Goal: Find specific page/section: Find specific page/section

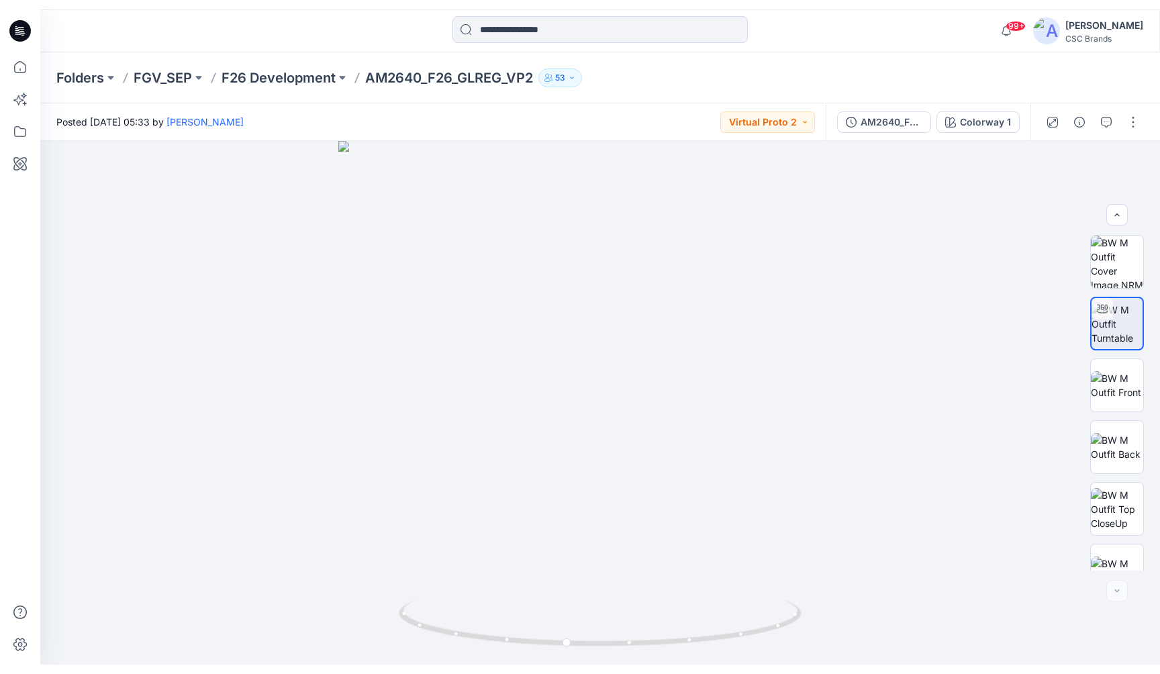
scroll to position [212, 0]
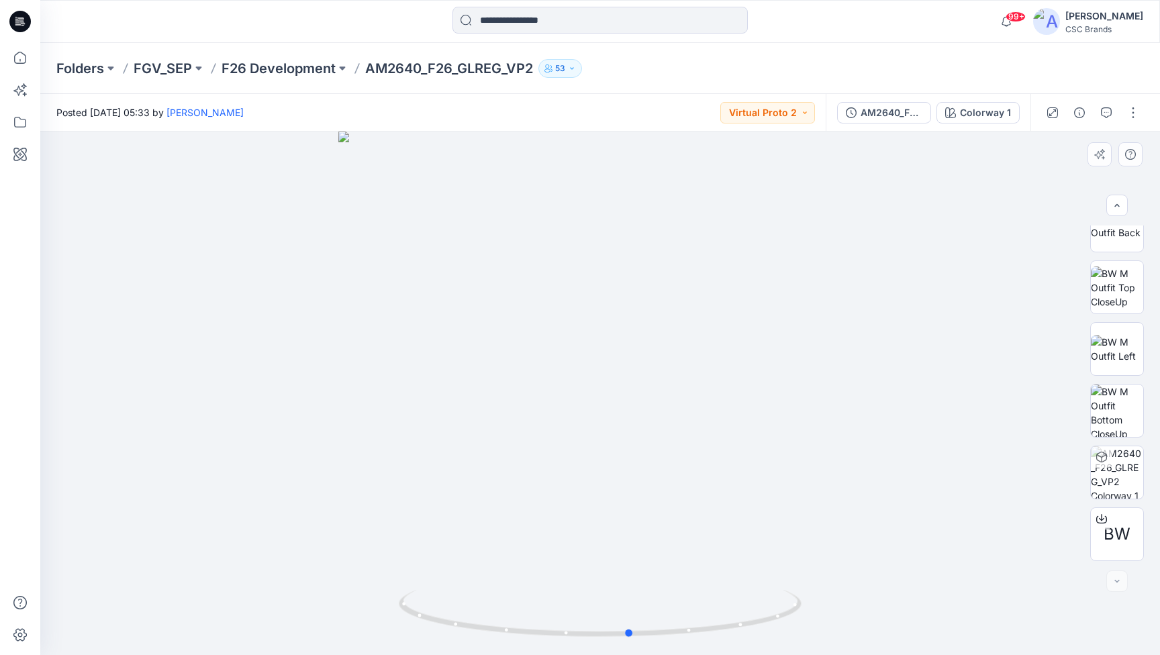
drag, startPoint x: 629, startPoint y: 246, endPoint x: 694, endPoint y: 249, distance: 65.2
click at [694, 249] on div at bounding box center [600, 394] width 1120 height 524
drag, startPoint x: 422, startPoint y: 65, endPoint x: 366, endPoint y: 66, distance: 56.4
click at [366, 66] on p "AM2640_F26_GLREG_VP2" at bounding box center [449, 68] width 168 height 19
copy p "AM2640"
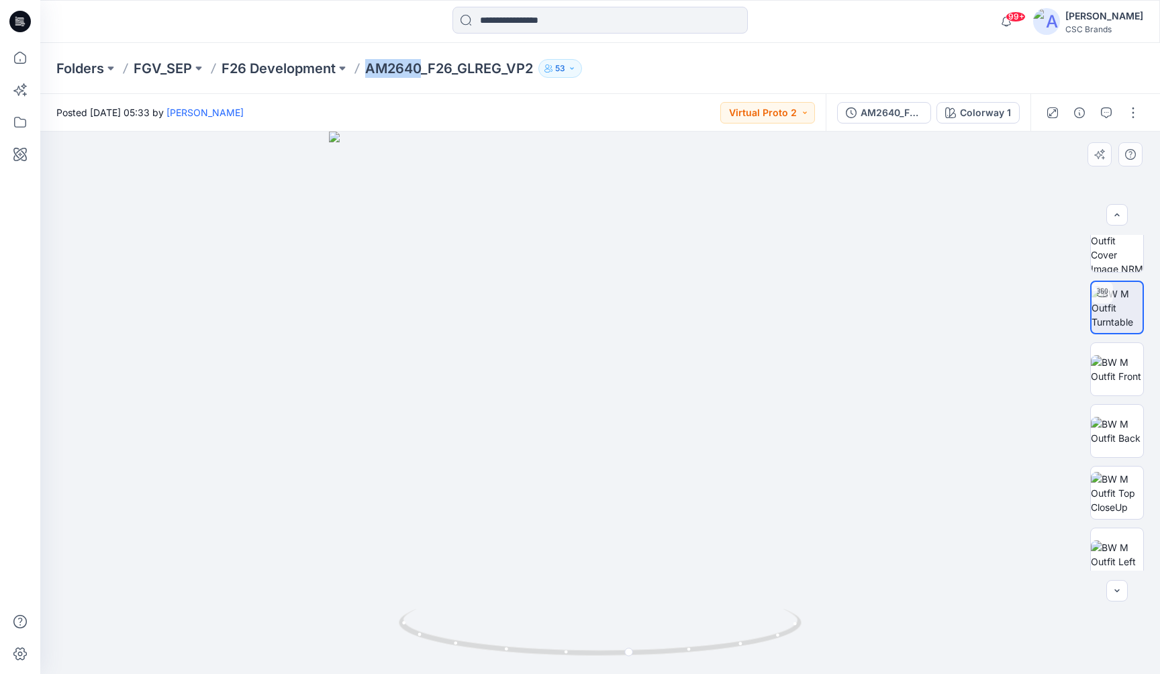
scroll to position [10, 0]
drag, startPoint x: 616, startPoint y: 410, endPoint x: 548, endPoint y: 397, distance: 69.5
click at [548, 397] on div at bounding box center [600, 403] width 1120 height 542
drag, startPoint x: 614, startPoint y: 401, endPoint x: 659, endPoint y: 393, distance: 45.2
click at [659, 393] on div at bounding box center [600, 403] width 1120 height 542
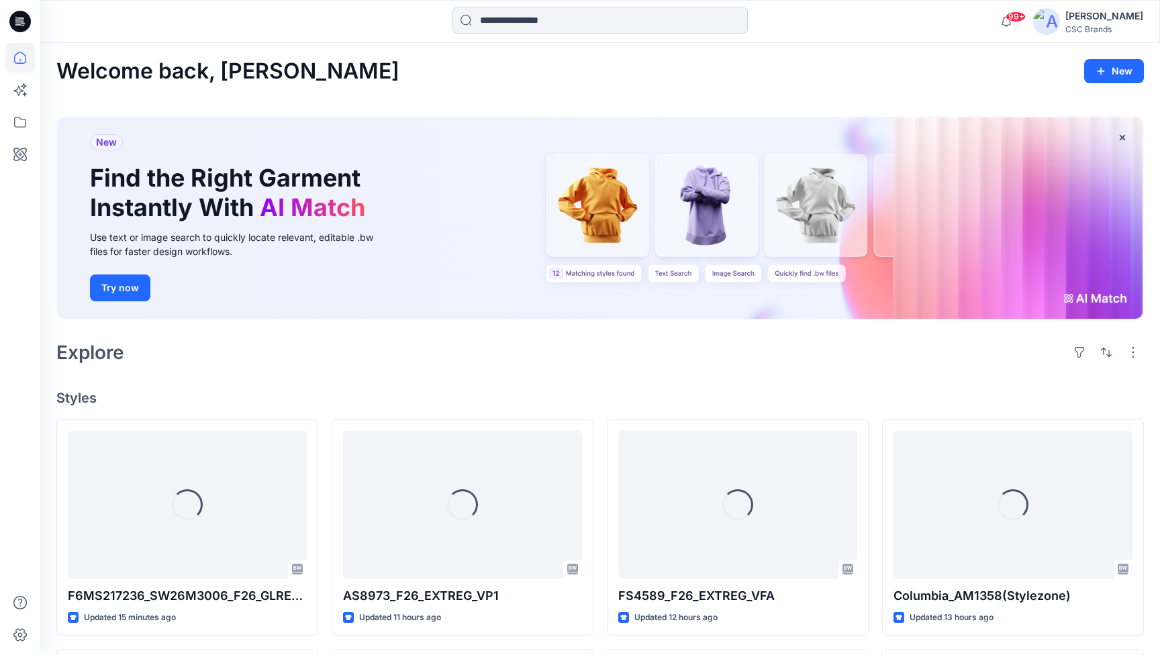
click at [571, 24] on input at bounding box center [600, 20] width 295 height 27
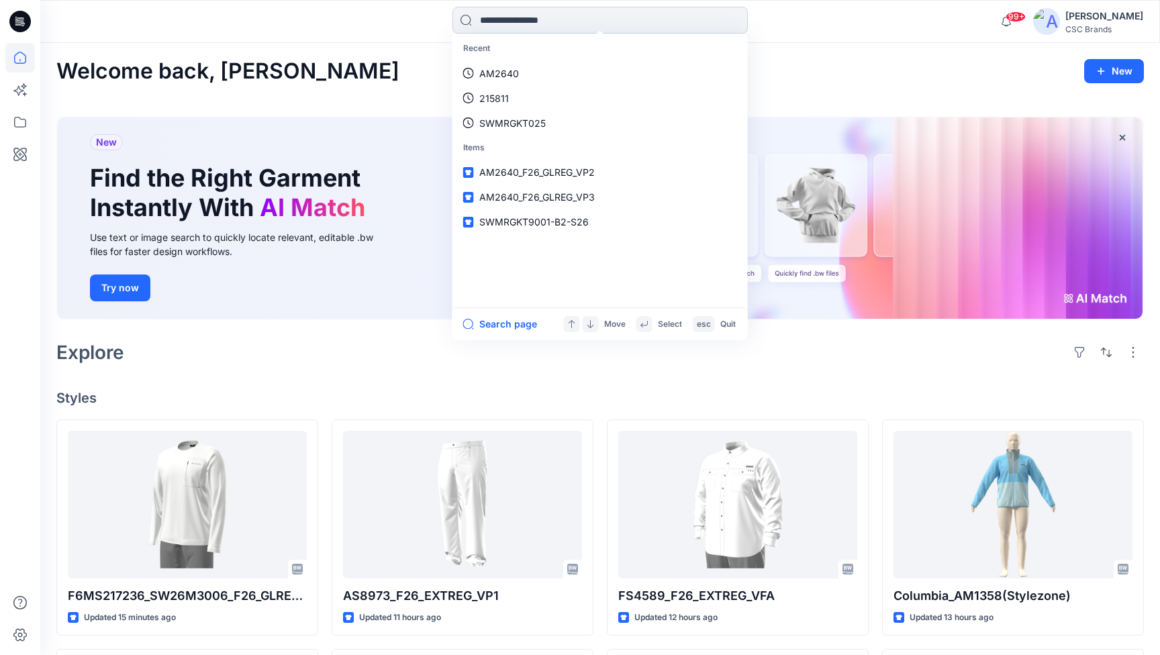
paste input "******"
type input "******"
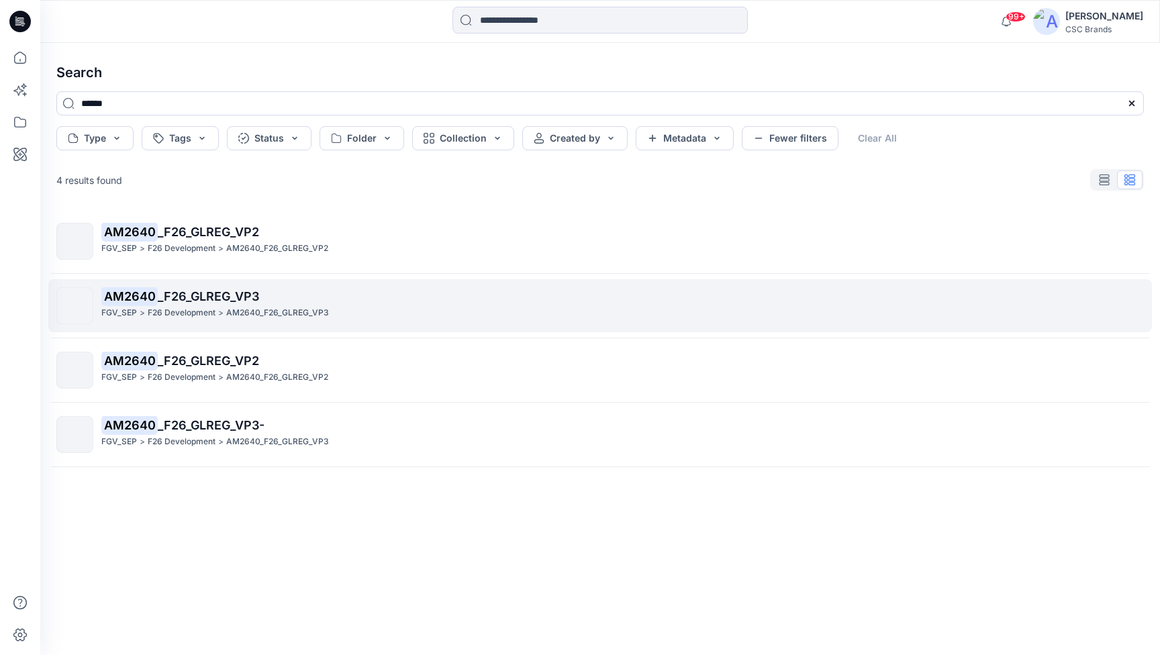
click at [201, 298] on span "_F26_GLREG_VP3" at bounding box center [208, 296] width 101 height 14
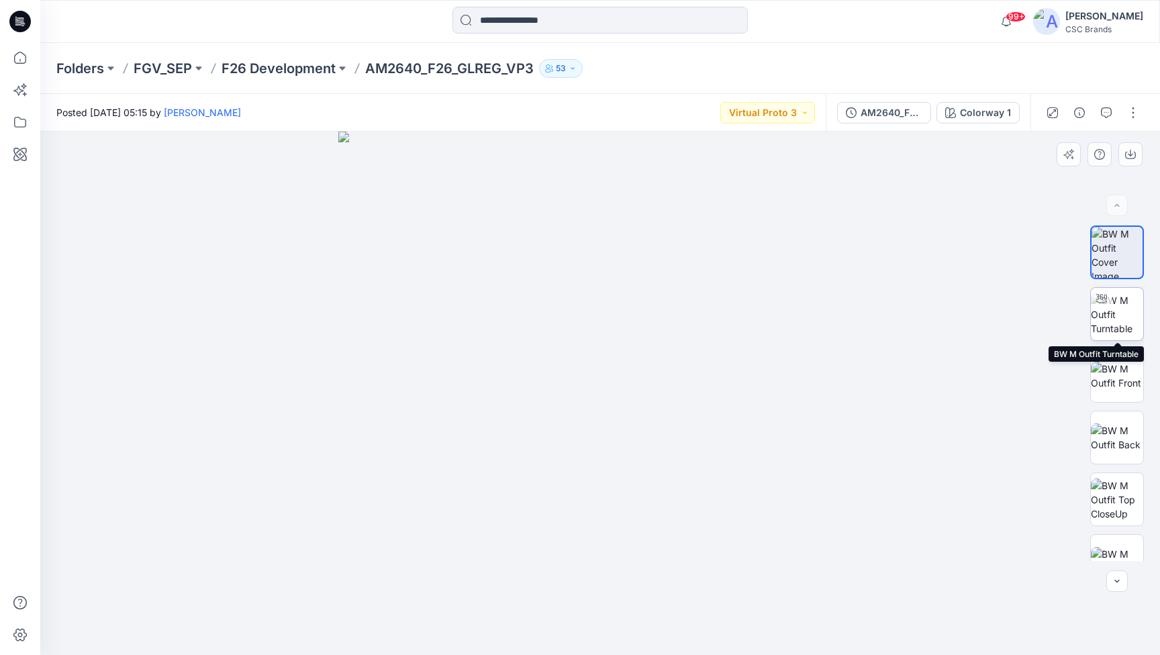
click at [1109, 324] on img at bounding box center [1117, 314] width 52 height 42
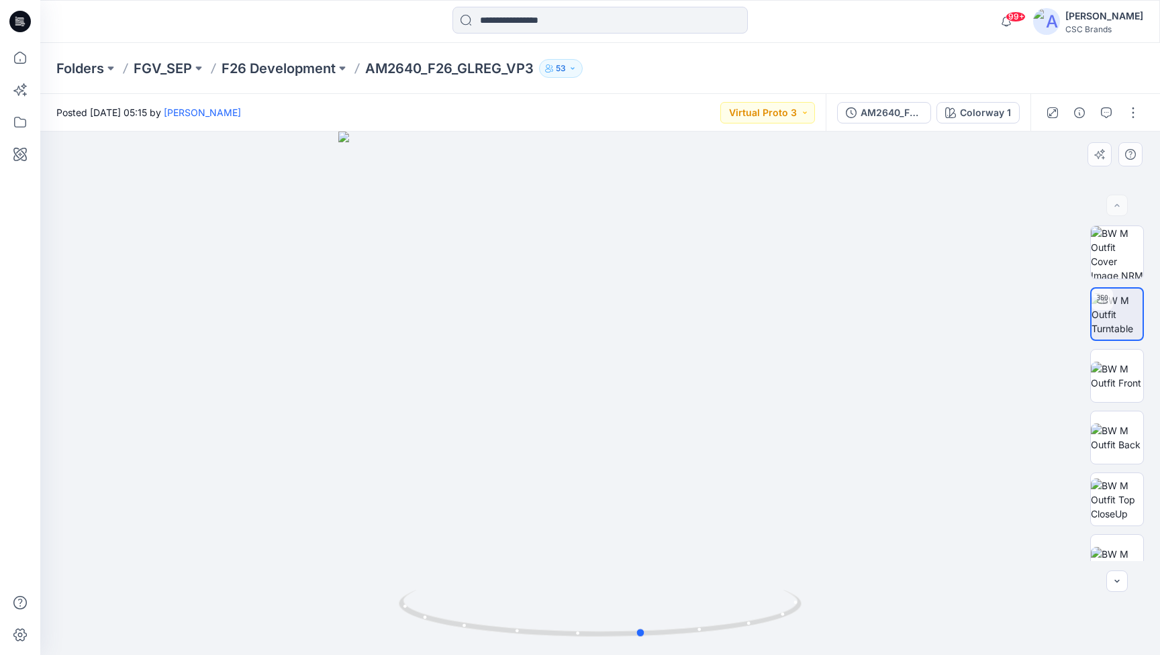
drag, startPoint x: 645, startPoint y: 373, endPoint x: 687, endPoint y: 378, distance: 42.6
click at [687, 378] on div at bounding box center [600, 394] width 1120 height 524
click at [1147, 506] on div "BW" at bounding box center [1117, 394] width 86 height 336
click at [1123, 506] on img at bounding box center [1117, 500] width 52 height 42
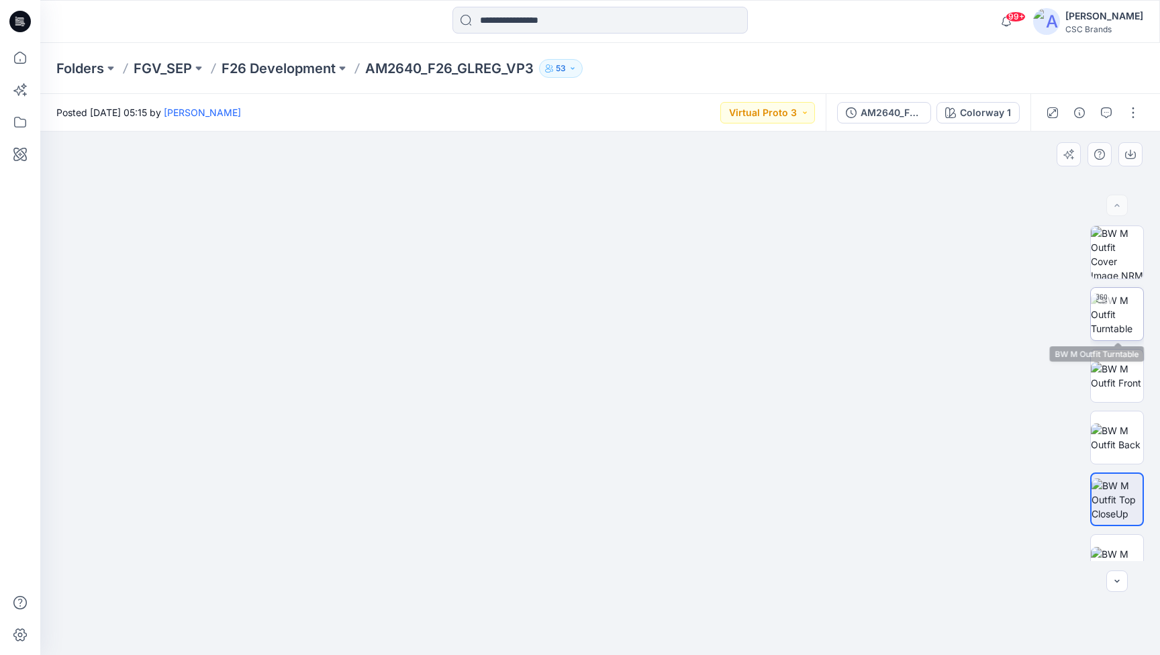
click at [1106, 328] on img at bounding box center [1117, 314] width 52 height 42
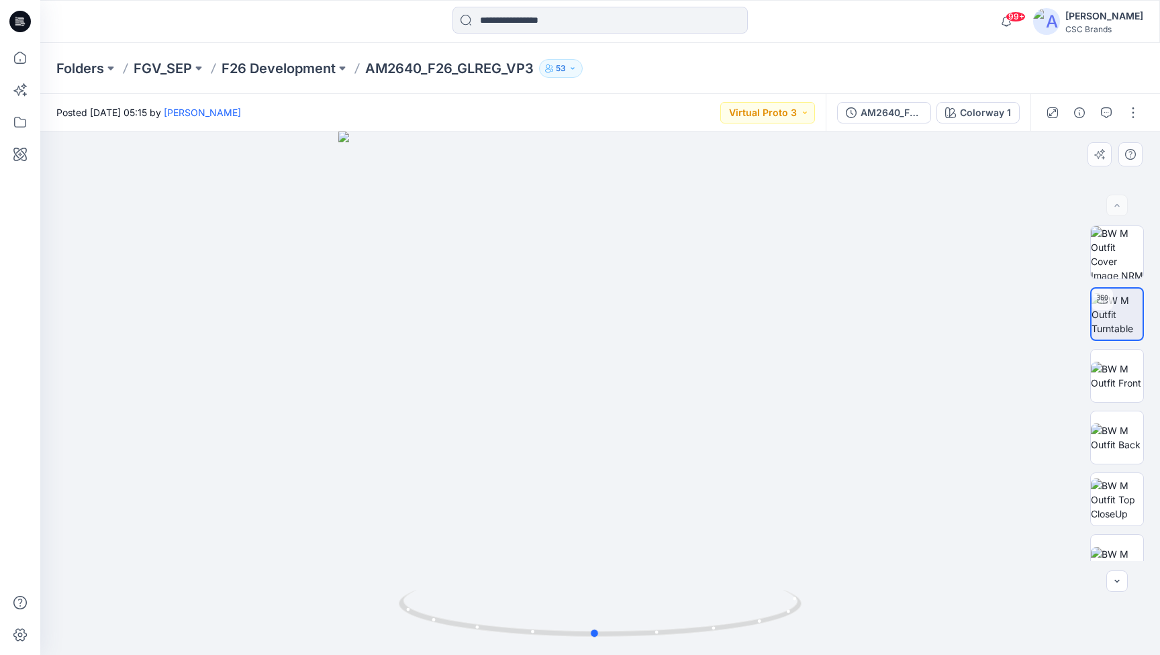
click at [665, 392] on div at bounding box center [600, 394] width 1120 height 524
drag, startPoint x: 552, startPoint y: 295, endPoint x: 526, endPoint y: 295, distance: 26.2
click at [526, 295] on div at bounding box center [600, 394] width 1120 height 524
drag, startPoint x: 547, startPoint y: 322, endPoint x: 493, endPoint y: 311, distance: 54.8
click at [493, 311] on div at bounding box center [600, 394] width 1120 height 524
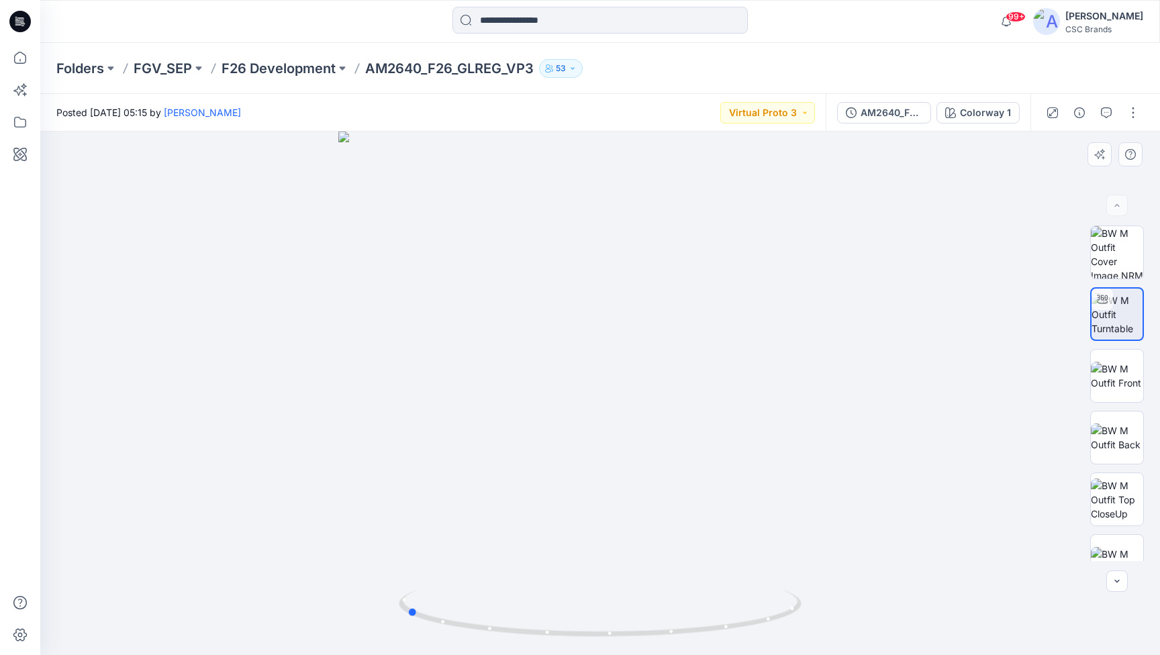
drag, startPoint x: 665, startPoint y: 355, endPoint x: 528, endPoint y: 328, distance: 139.7
click at [528, 328] on div at bounding box center [600, 394] width 1120 height 524
drag, startPoint x: 627, startPoint y: 330, endPoint x: 514, endPoint y: 319, distance: 113.4
click at [514, 319] on div at bounding box center [600, 394] width 1120 height 524
